Goal: Transaction & Acquisition: Purchase product/service

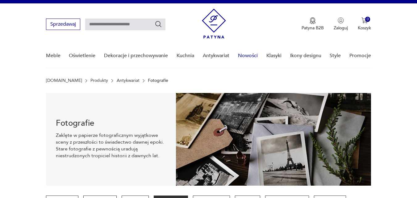
click at [247, 56] on link "Nowości" at bounding box center [248, 56] width 20 height 24
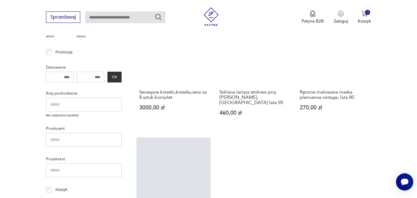
scroll to position [173, 0]
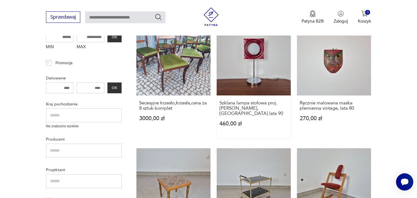
click at [254, 69] on link "Szklana lampa stołowa proj. [PERSON_NAME], [DEMOGRAPHIC_DATA] lata 90 460,00 zł" at bounding box center [254, 79] width 74 height 117
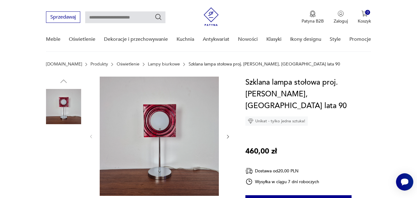
scroll to position [62, 0]
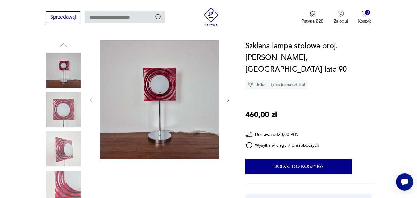
click at [160, 117] on img at bounding box center [159, 99] width 119 height 119
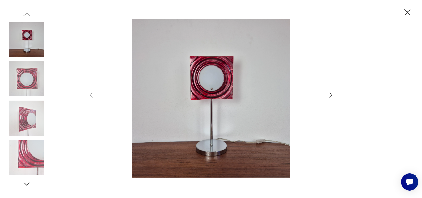
click at [27, 117] on img at bounding box center [26, 118] width 35 height 35
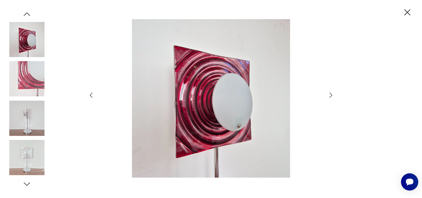
click at [28, 112] on img at bounding box center [26, 118] width 35 height 35
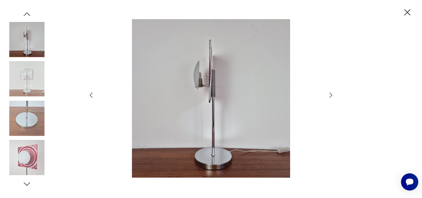
click at [208, 90] on img at bounding box center [211, 98] width 220 height 158
click at [26, 159] on img at bounding box center [26, 157] width 35 height 35
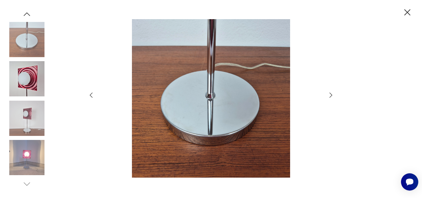
click at [330, 95] on icon "button" at bounding box center [330, 94] width 7 height 7
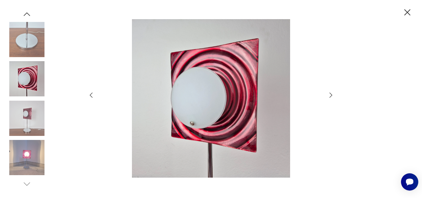
click at [330, 96] on icon "button" at bounding box center [330, 94] width 7 height 7
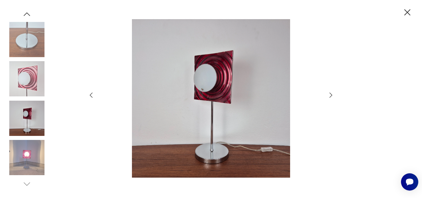
click at [330, 96] on icon "button" at bounding box center [330, 94] width 7 height 7
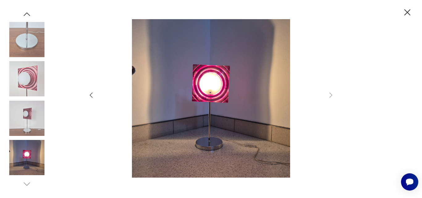
click at [27, 79] on img at bounding box center [26, 78] width 35 height 35
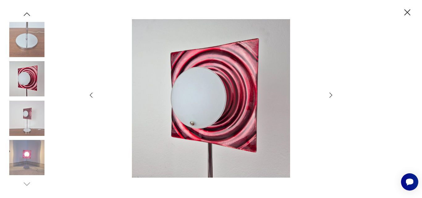
click at [37, 38] on img at bounding box center [26, 39] width 35 height 35
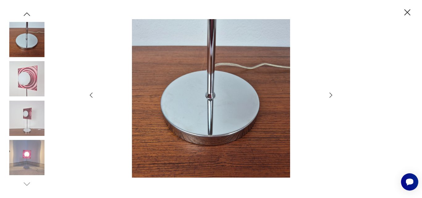
click at [27, 114] on img at bounding box center [26, 118] width 35 height 35
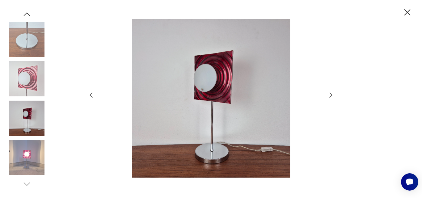
click at [406, 12] on icon "button" at bounding box center [407, 12] width 11 height 11
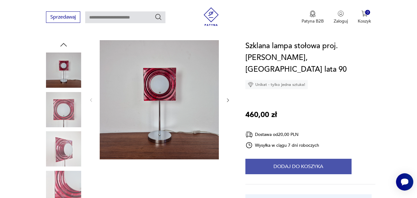
click at [292, 159] on button "Dodaj do koszyka" at bounding box center [299, 166] width 106 height 15
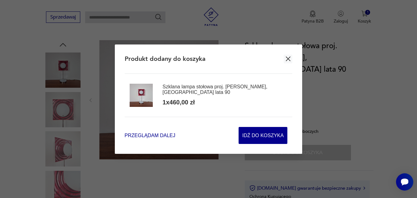
click at [143, 134] on span "Przeglądam dalej" at bounding box center [150, 135] width 51 height 7
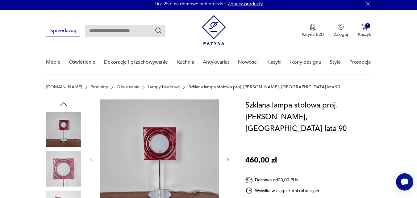
scroll to position [0, 0]
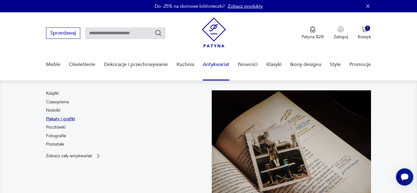
click at [55, 119] on link "Plakaty i grafiki" at bounding box center [60, 119] width 29 height 6
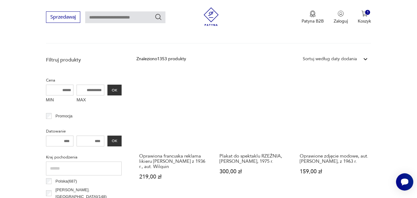
scroll to position [216, 0]
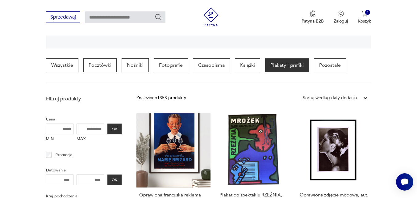
scroll to position [145, 0]
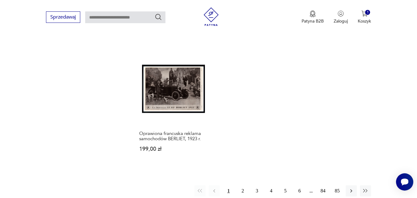
scroll to position [856, 0]
click at [242, 185] on button "2" at bounding box center [242, 190] width 11 height 11
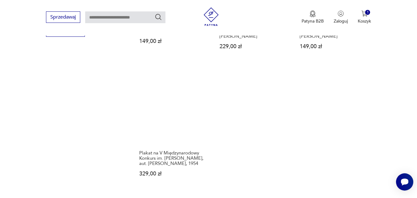
scroll to position [917, 0]
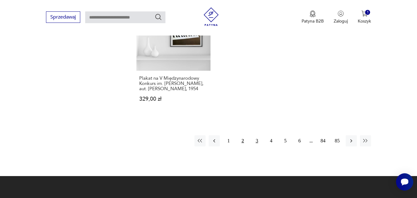
click at [257, 135] on button "3" at bounding box center [256, 140] width 11 height 11
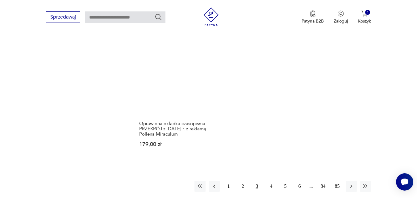
scroll to position [887, 0]
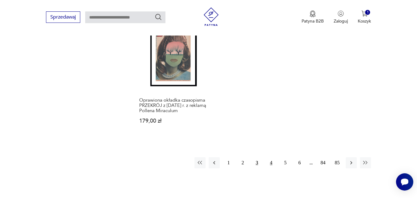
click at [272, 158] on button "4" at bounding box center [271, 162] width 11 height 11
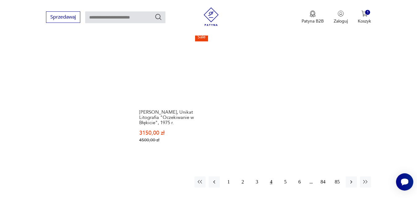
scroll to position [887, 0]
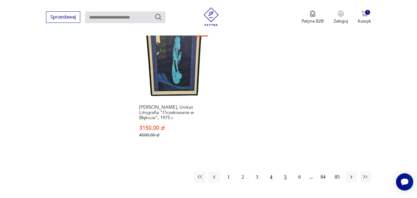
click at [285, 181] on button "5" at bounding box center [285, 176] width 11 height 11
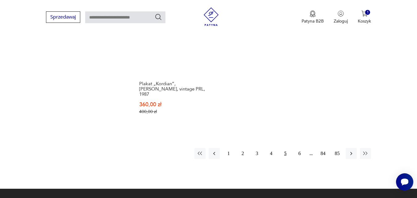
scroll to position [917, 0]
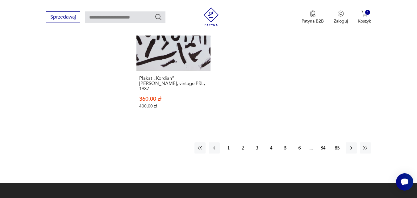
click at [300, 142] on button "6" at bounding box center [299, 147] width 11 height 11
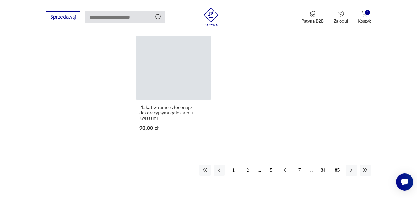
scroll to position [887, 0]
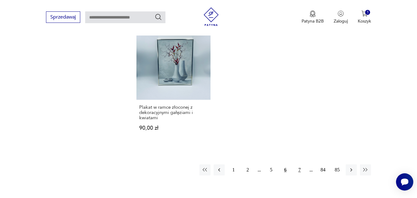
click at [299, 166] on button "7" at bounding box center [299, 169] width 11 height 11
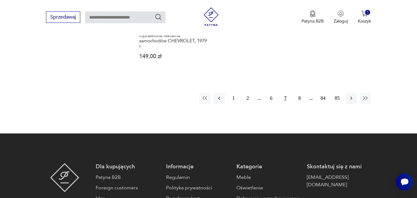
scroll to position [979, 0]
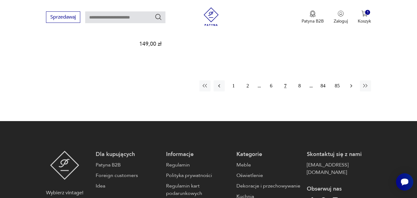
click at [351, 84] on icon "button" at bounding box center [351, 85] width 2 height 3
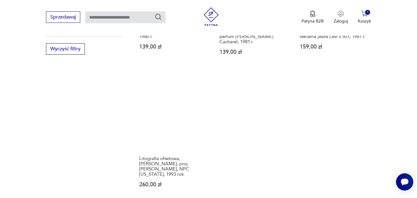
scroll to position [856, 0]
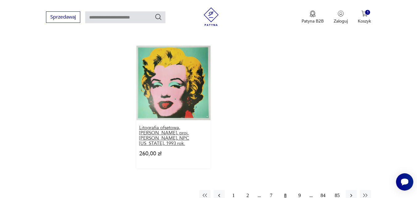
click at [171, 125] on h3 "Litografia ofsetowa, [PERSON_NAME], proj. [PERSON_NAME], NPC [US_STATE], 1993 r…" at bounding box center [173, 135] width 69 height 21
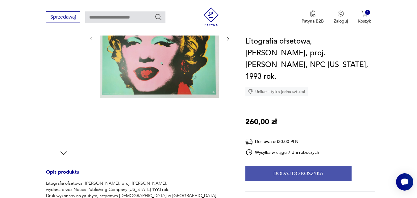
scroll to position [124, 0]
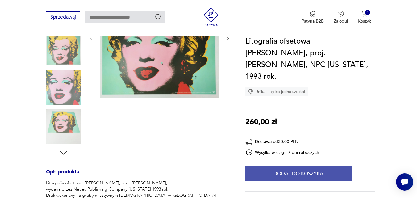
click at [317, 166] on button "Dodaj do koszyka" at bounding box center [299, 173] width 106 height 15
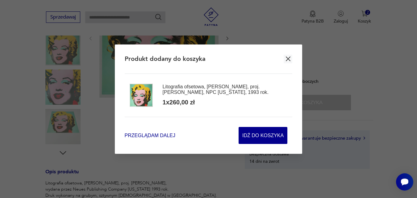
click at [168, 137] on span "Przeglądam dalej" at bounding box center [150, 135] width 51 height 7
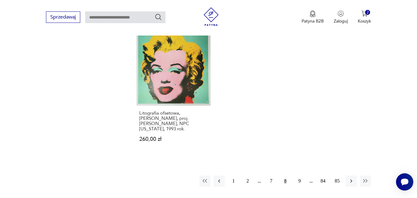
scroll to position [958, 0]
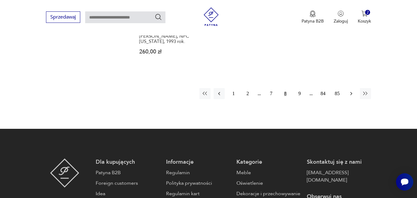
click at [352, 92] on icon "button" at bounding box center [351, 93] width 2 height 3
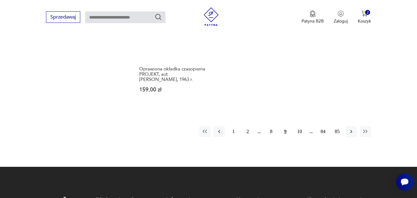
scroll to position [948, 0]
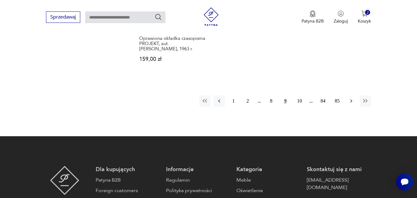
click at [352, 98] on icon "button" at bounding box center [351, 101] width 6 height 6
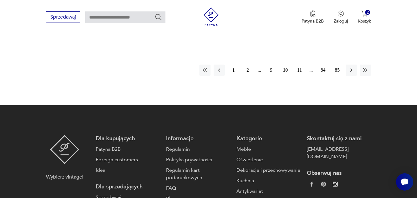
scroll to position [1041, 0]
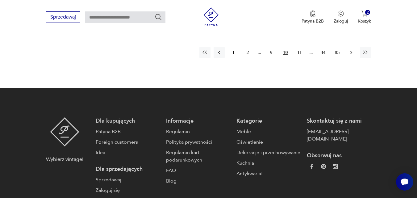
click at [348, 47] on button "button" at bounding box center [351, 52] width 11 height 11
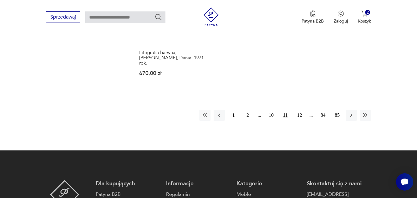
scroll to position [979, 0]
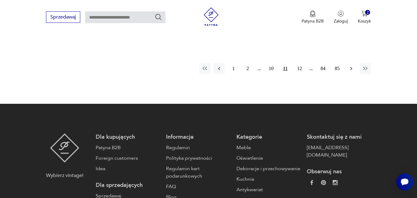
click at [352, 65] on icon "button" at bounding box center [351, 68] width 6 height 6
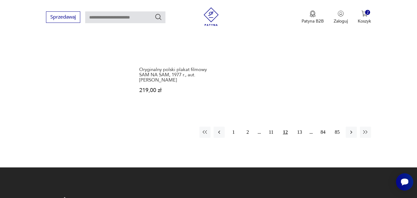
scroll to position [917, 0]
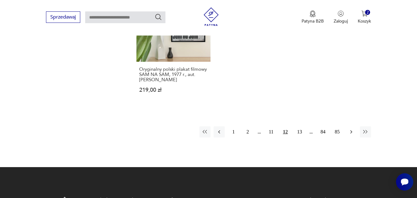
click at [351, 130] on icon "button" at bounding box center [351, 131] width 2 height 3
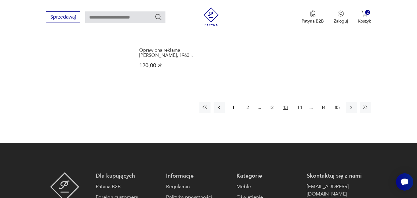
scroll to position [948, 0]
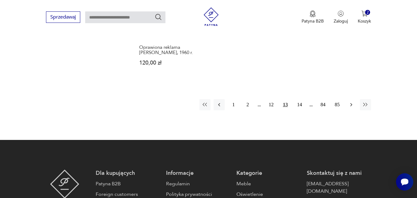
click at [350, 102] on icon "button" at bounding box center [351, 105] width 6 height 6
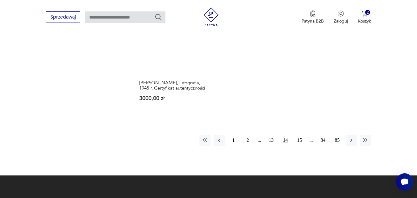
scroll to position [887, 0]
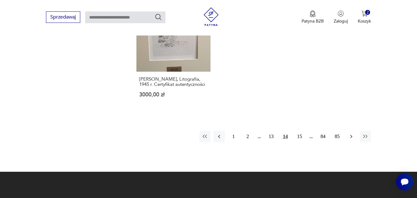
click at [351, 134] on icon "button" at bounding box center [351, 136] width 6 height 6
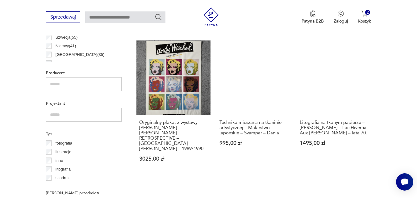
scroll to position [331, 0]
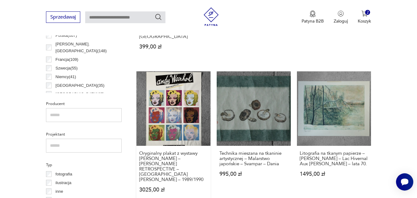
click at [173, 113] on link "Oryginalny plakat z wystawy [PERSON_NAME] – [PERSON_NAME] RETROSPECTIVE – [GEOG…" at bounding box center [173, 137] width 74 height 133
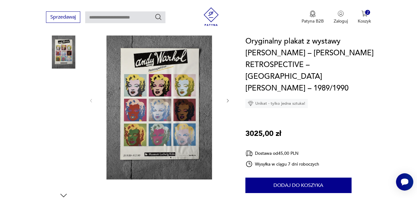
scroll to position [124, 0]
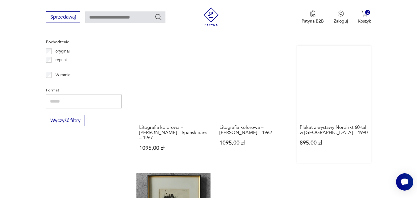
scroll to position [856, 0]
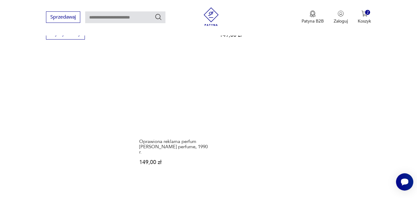
scroll to position [856, 0]
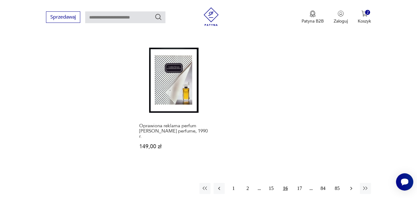
click at [351, 183] on button "button" at bounding box center [351, 188] width 11 height 11
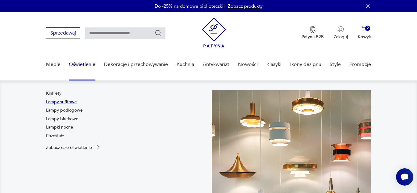
click at [67, 102] on link "Lampy sufitowe" at bounding box center [61, 102] width 31 height 6
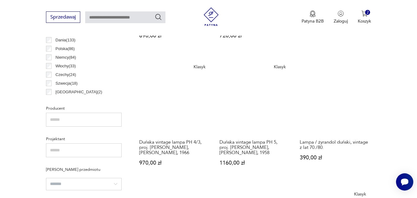
scroll to position [300, 0]
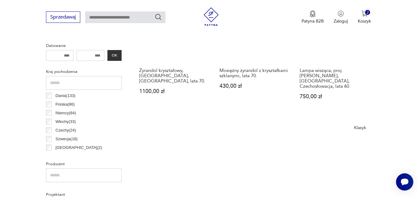
scroll to position [257, 0]
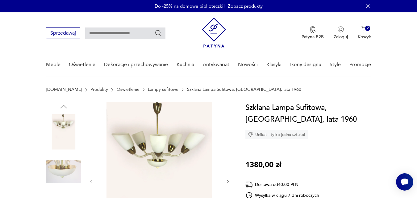
click at [167, 151] on img at bounding box center [159, 181] width 119 height 158
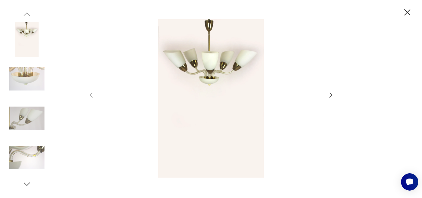
click at [329, 94] on icon "button" at bounding box center [330, 94] width 7 height 7
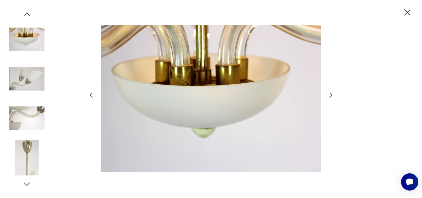
click at [329, 94] on icon "button" at bounding box center [330, 94] width 7 height 7
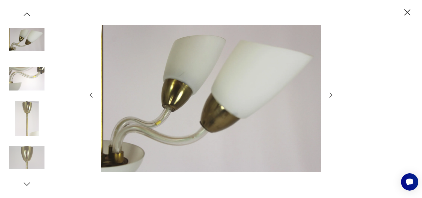
click at [329, 94] on icon "button" at bounding box center [330, 94] width 7 height 7
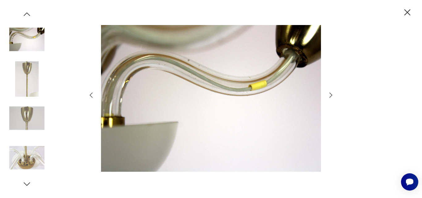
click at [329, 94] on icon "button" at bounding box center [330, 94] width 7 height 7
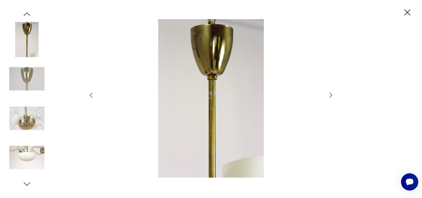
click at [406, 12] on icon "button" at bounding box center [407, 12] width 11 height 11
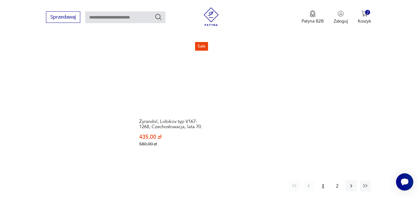
scroll to position [966, 0]
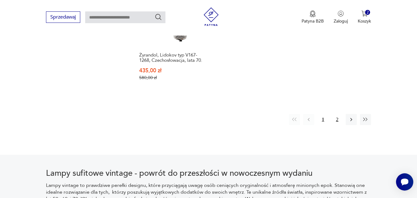
click at [338, 114] on button "2" at bounding box center [337, 119] width 11 height 11
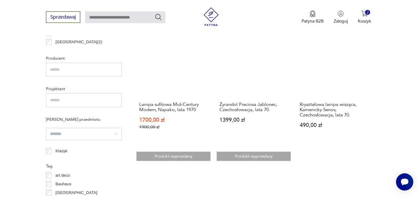
scroll to position [504, 0]
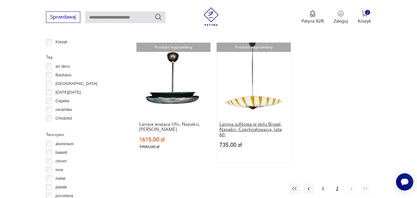
click at [254, 124] on h3 "Lampa sufitowa w stylu Brusel, Napako, Czechosłowacja, lata 60." at bounding box center [254, 130] width 69 height 16
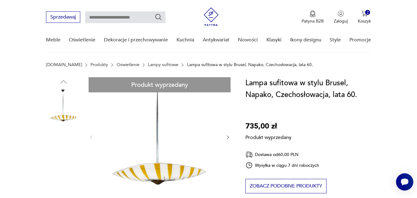
scroll to position [93, 0]
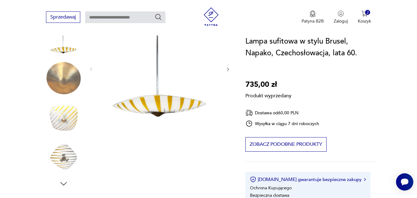
click at [62, 117] on div "Produkt wyprzedany Opis produktu Żyrandol parasolowy w stylu Brusel typ 4940, w…" at bounding box center [138, 197] width 185 height 377
click at [69, 157] on div "Produkt wyprzedany Opis produktu Żyrandol parasolowy w stylu Brusel typ 4940, w…" at bounding box center [138, 197] width 185 height 377
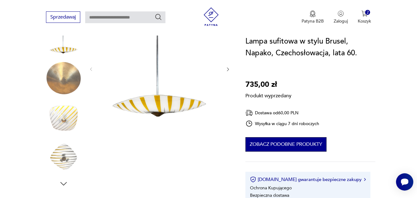
click at [291, 146] on button "Zobacz podobne produkty" at bounding box center [286, 144] width 81 height 15
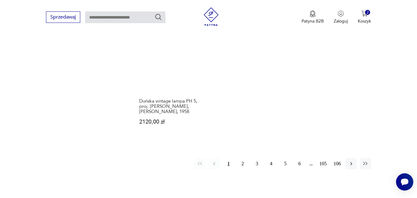
scroll to position [908, 0]
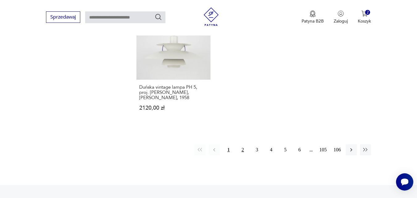
click at [242, 149] on button "2" at bounding box center [242, 149] width 11 height 11
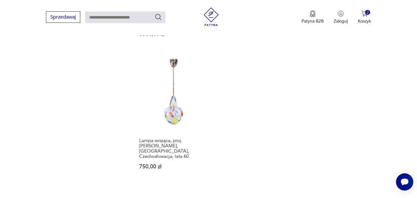
scroll to position [905, 0]
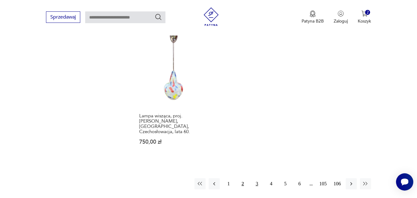
click at [258, 178] on button "3" at bounding box center [256, 183] width 11 height 11
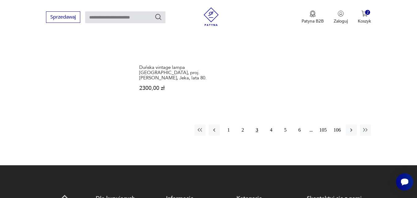
scroll to position [936, 0]
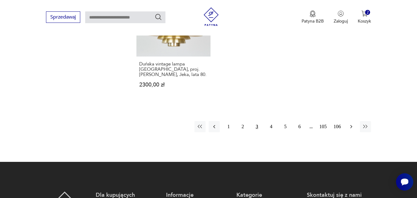
click at [352, 125] on icon "button" at bounding box center [351, 126] width 2 height 3
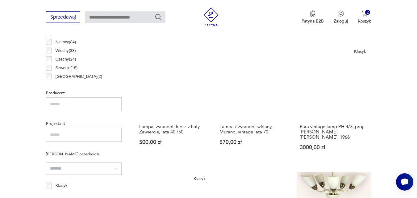
scroll to position [349, 0]
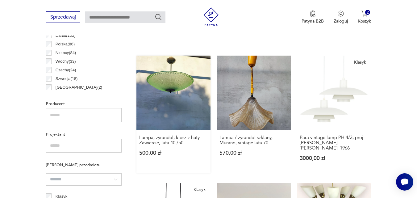
click at [177, 78] on link "Lampa, żyrandol, klosz z huty Zawiercie, lata 40./50. 500,00 zł" at bounding box center [173, 114] width 74 height 117
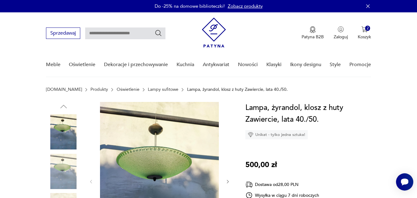
click at [155, 162] on img at bounding box center [159, 181] width 119 height 158
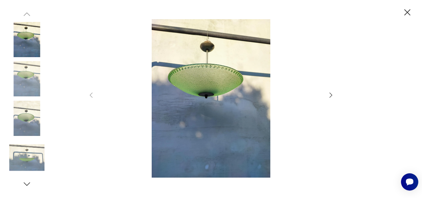
click at [331, 95] on icon "button" at bounding box center [330, 94] width 7 height 7
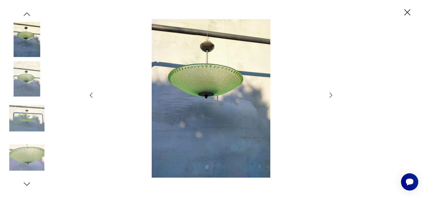
click at [331, 95] on icon "button" at bounding box center [330, 94] width 7 height 7
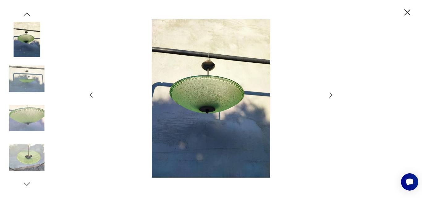
click at [331, 95] on icon "button" at bounding box center [330, 94] width 7 height 7
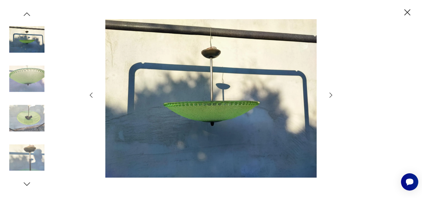
click at [331, 95] on icon "button" at bounding box center [330, 94] width 7 height 7
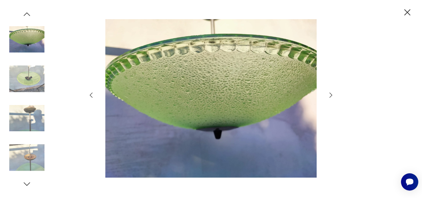
click at [331, 95] on icon "button" at bounding box center [330, 94] width 7 height 7
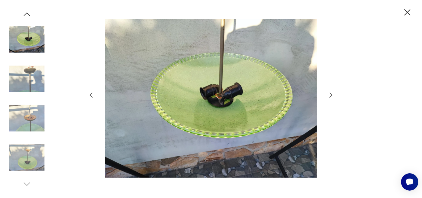
click at [331, 95] on icon "button" at bounding box center [330, 94] width 7 height 7
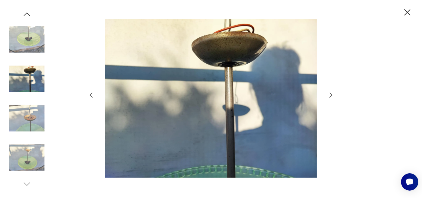
click at [331, 95] on icon "button" at bounding box center [330, 94] width 7 height 7
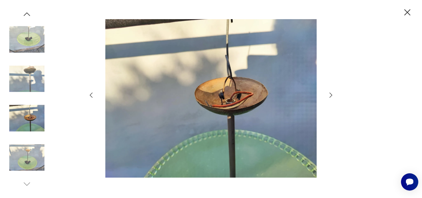
click at [405, 13] on icon "button" at bounding box center [407, 12] width 11 height 11
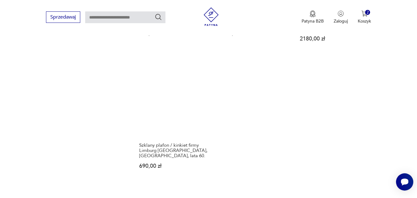
scroll to position [874, 0]
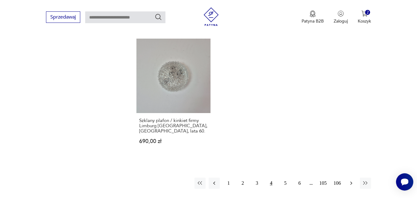
click at [349, 180] on icon "button" at bounding box center [351, 183] width 6 height 6
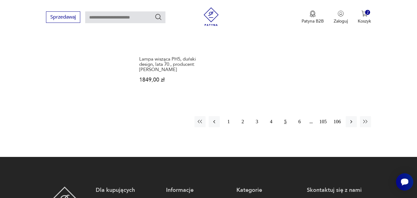
scroll to position [936, 0]
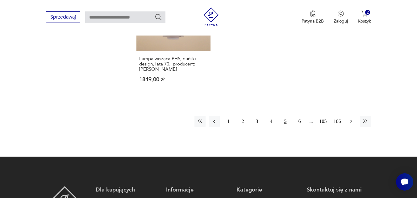
click at [351, 118] on icon "button" at bounding box center [351, 121] width 6 height 6
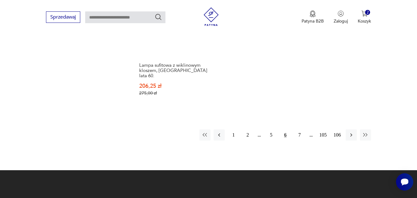
scroll to position [967, 0]
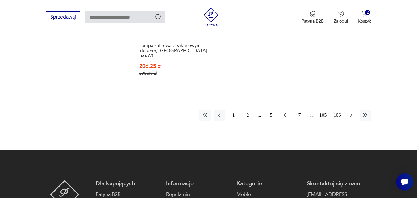
click at [350, 112] on icon "button" at bounding box center [351, 115] width 6 height 6
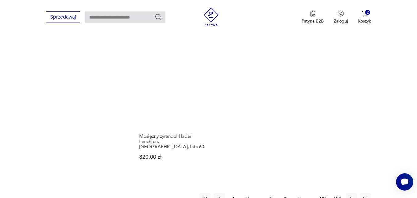
scroll to position [874, 0]
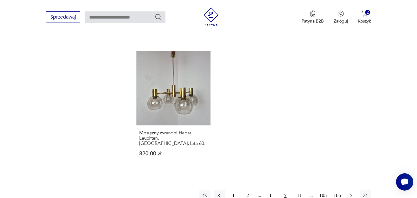
click at [352, 194] on icon "button" at bounding box center [351, 195] width 2 height 3
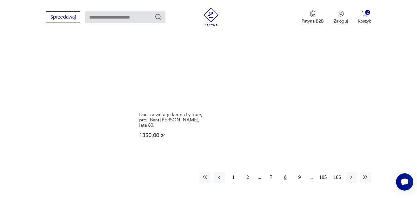
scroll to position [905, 0]
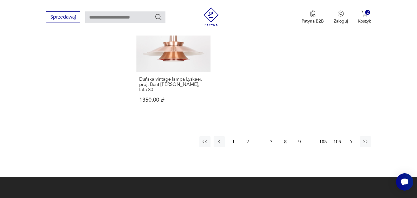
click at [350, 139] on icon "button" at bounding box center [351, 142] width 6 height 6
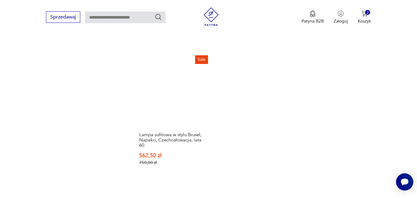
scroll to position [874, 0]
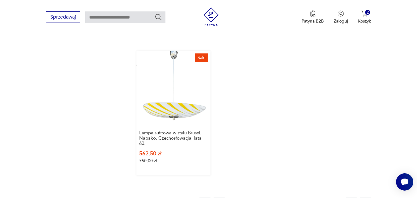
click at [172, 104] on link "Sale Lampa sufitowa w stylu Brusel, Napako, Czechosłowacja, lata 60. 562,50 zł …" at bounding box center [173, 113] width 74 height 124
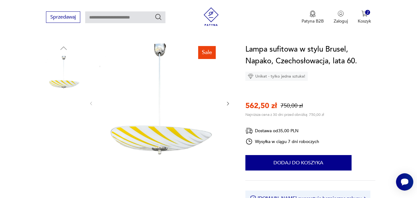
scroll to position [93, 0]
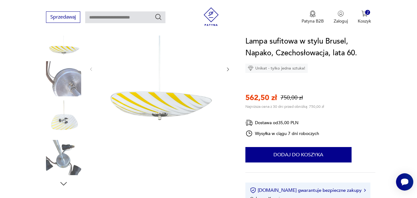
click at [68, 122] on img at bounding box center [63, 117] width 35 height 35
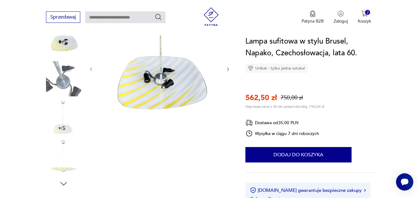
click at [155, 93] on img at bounding box center [159, 68] width 119 height 119
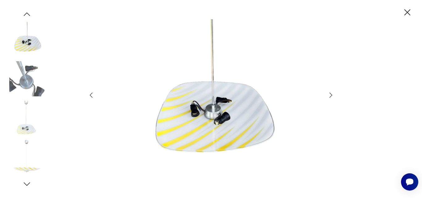
click at [231, 136] on img at bounding box center [211, 98] width 220 height 158
click at [332, 94] on icon "button" at bounding box center [330, 94] width 7 height 7
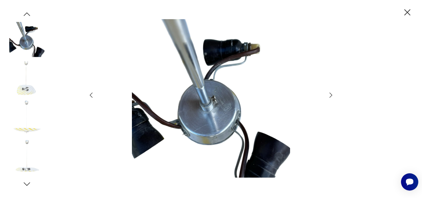
click at [332, 94] on icon "button" at bounding box center [330, 94] width 7 height 7
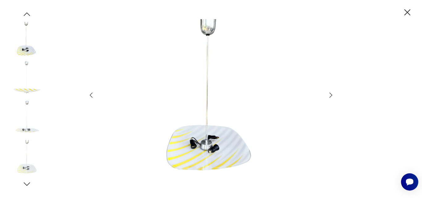
click at [332, 94] on icon "button" at bounding box center [330, 94] width 7 height 7
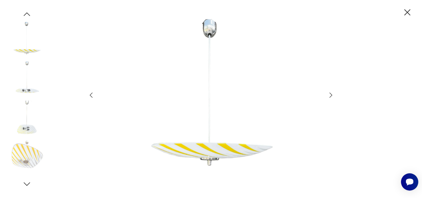
click at [332, 94] on icon "button" at bounding box center [330, 94] width 7 height 7
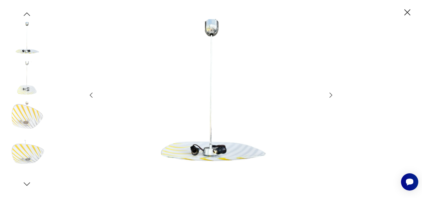
click at [332, 94] on icon "button" at bounding box center [330, 94] width 7 height 7
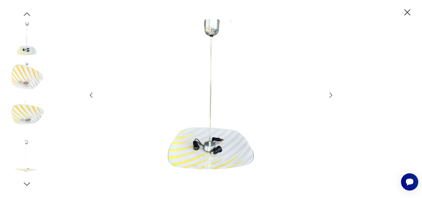
click at [332, 94] on icon "button" at bounding box center [330, 94] width 7 height 7
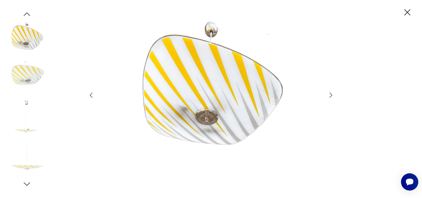
click at [408, 10] on icon "button" at bounding box center [407, 12] width 11 height 11
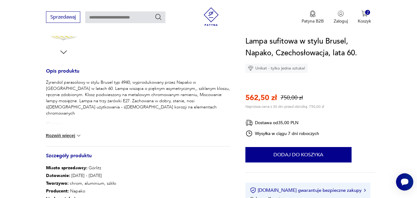
scroll to position [278, 0]
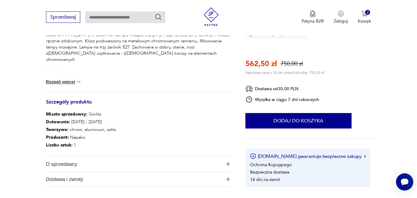
click at [75, 81] on button "Rozwiń więcej" at bounding box center [64, 82] width 36 height 6
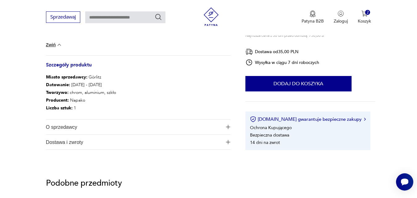
scroll to position [309, 0]
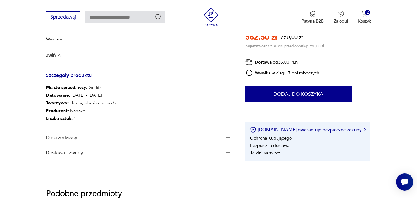
click at [61, 53] on img at bounding box center [59, 55] width 6 height 6
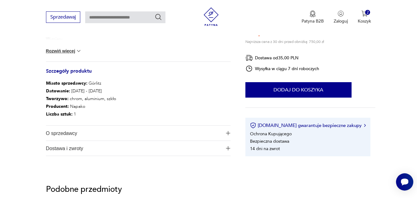
click at [78, 50] on img at bounding box center [79, 51] width 6 height 6
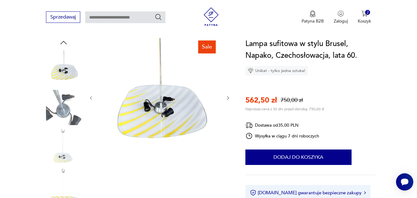
scroll to position [62, 0]
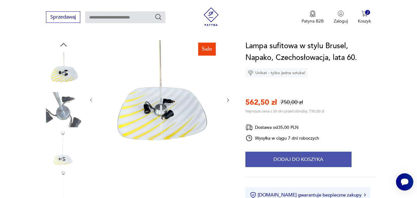
click at [299, 158] on button "Dodaj do koszyka" at bounding box center [299, 159] width 106 height 15
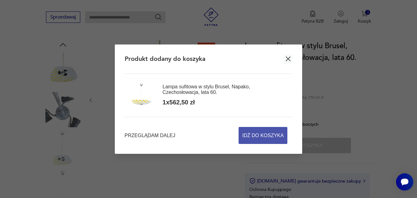
click at [259, 137] on span "Idź do koszyka" at bounding box center [262, 135] width 41 height 16
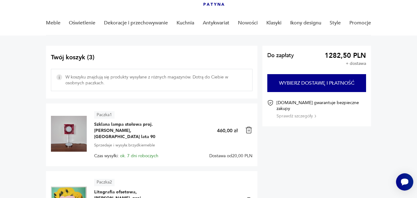
scroll to position [31, 0]
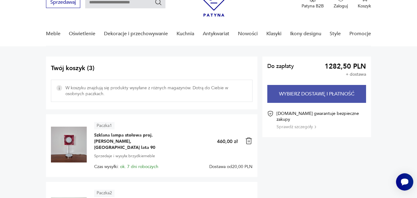
click at [306, 96] on button "Wybierz dostawę i płatność" at bounding box center [316, 94] width 99 height 18
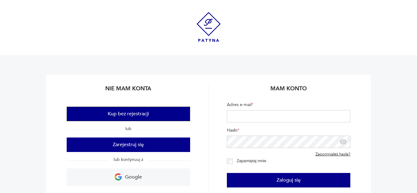
click at [131, 115] on button "Kup bez rejestracji" at bounding box center [129, 114] width 124 height 15
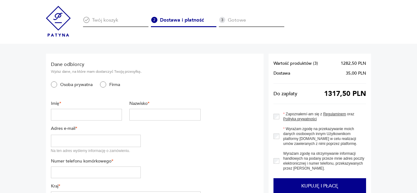
click at [57, 115] on input "text" at bounding box center [86, 115] width 71 height 12
type input "*********"
click at [147, 110] on input "text" at bounding box center [164, 115] width 71 height 12
type input "**********"
click at [59, 141] on input "email" at bounding box center [96, 141] width 90 height 12
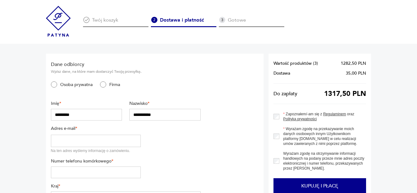
type input "**********"
click at [59, 171] on input "tel" at bounding box center [96, 173] width 90 height 12
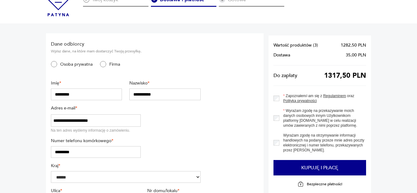
scroll to position [62, 0]
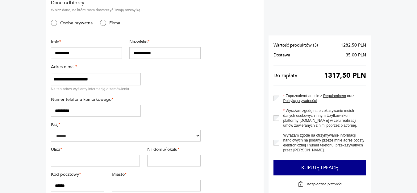
type input "*********"
click at [64, 160] on input "text" at bounding box center [95, 161] width 89 height 12
type input "**********"
click at [154, 160] on input "text" at bounding box center [173, 161] width 53 height 12
type input "*"
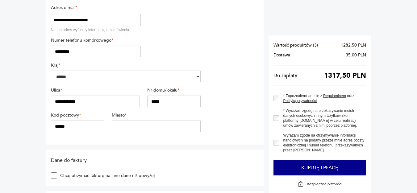
scroll to position [124, 0]
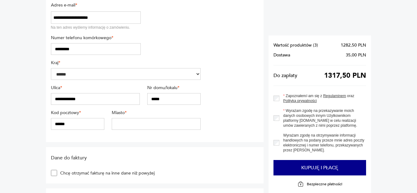
type input "*****"
click at [60, 122] on input "******" at bounding box center [77, 124] width 53 height 12
type input "******"
click at [141, 125] on input "text" at bounding box center [156, 124] width 89 height 12
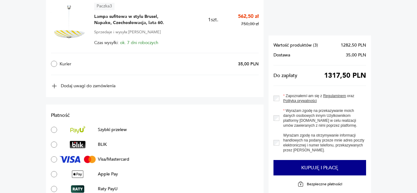
scroll to position [587, 0]
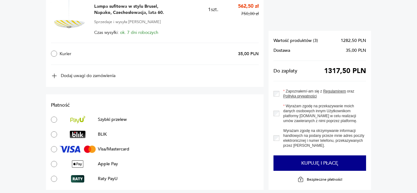
type input "******"
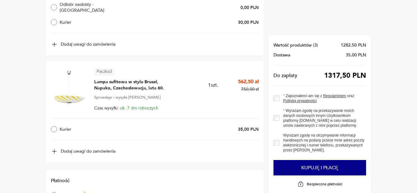
scroll to position [494, 0]
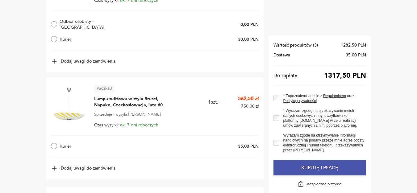
click at [328, 167] on button "Kupuję i płacę" at bounding box center [320, 167] width 93 height 15
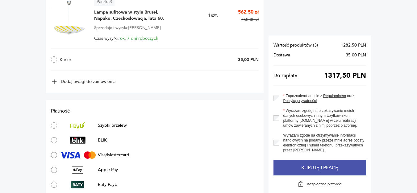
scroll to position [587, 0]
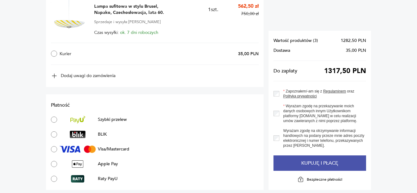
click at [314, 156] on button "Kupuję i płacę" at bounding box center [320, 163] width 93 height 15
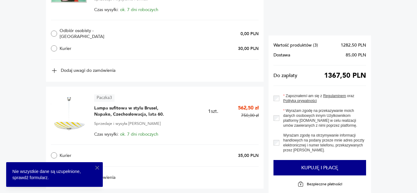
scroll to position [662, 0]
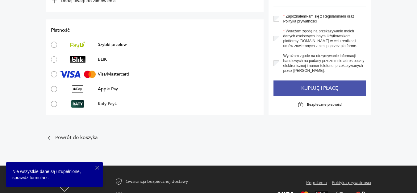
click at [314, 81] on button "Kupuję i płacę" at bounding box center [320, 88] width 93 height 15
